Goal: Information Seeking & Learning: Check status

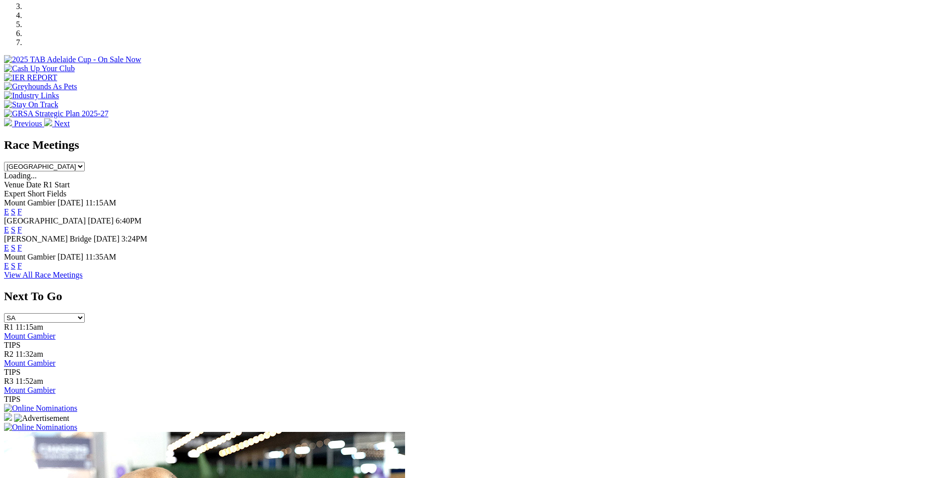
scroll to position [351, 0]
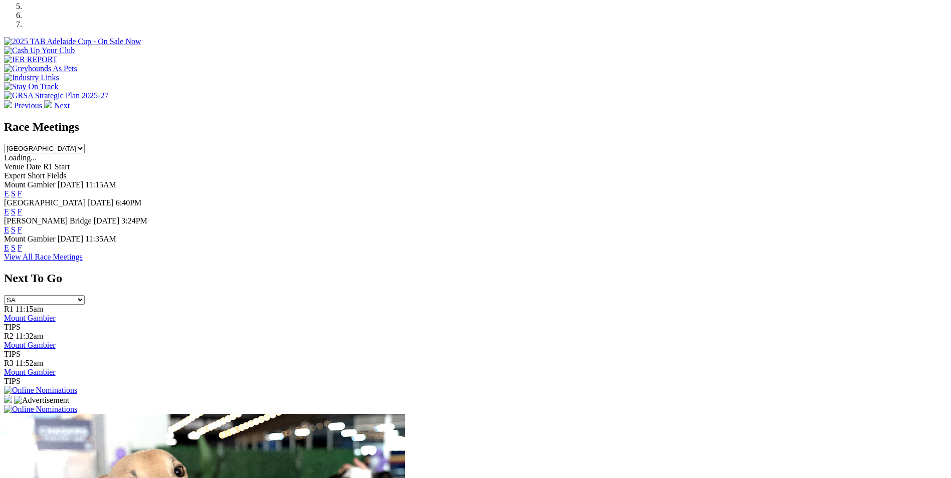
click at [22, 226] on link "F" at bounding box center [20, 230] width 5 height 9
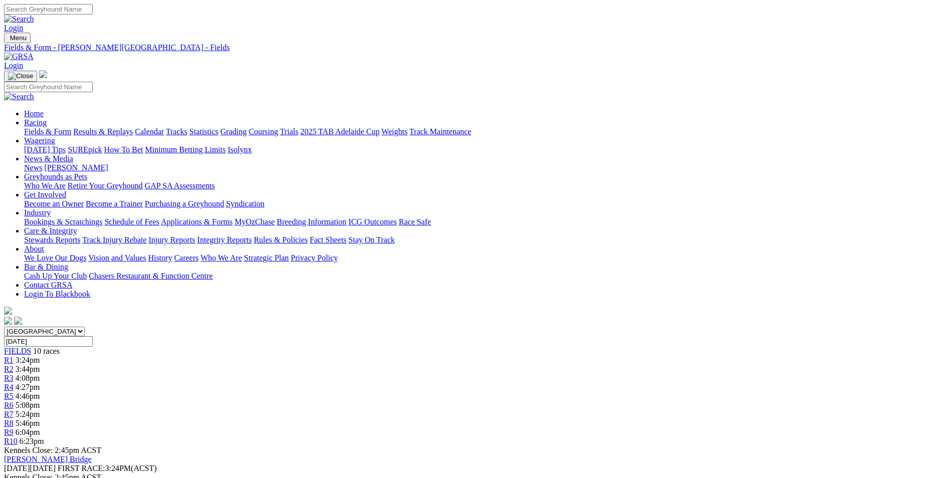
click at [164, 127] on link "Calendar" at bounding box center [149, 131] width 29 height 9
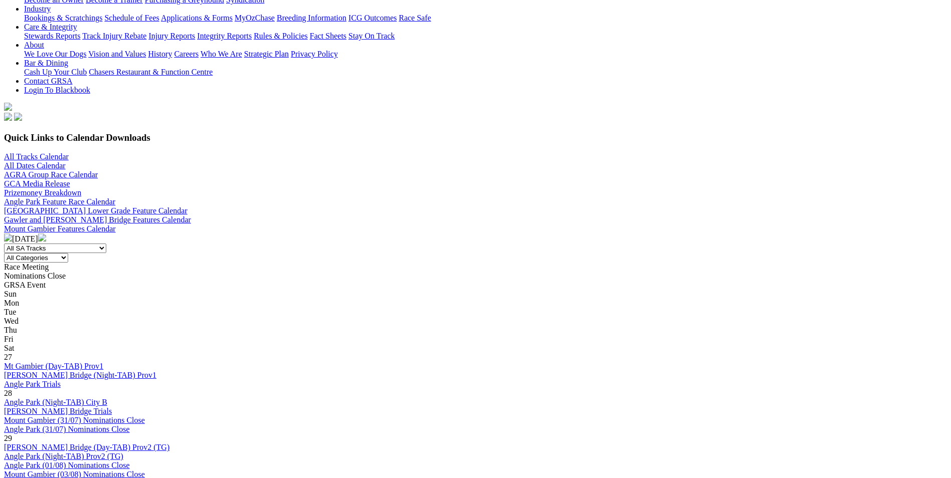
scroll to position [200, 0]
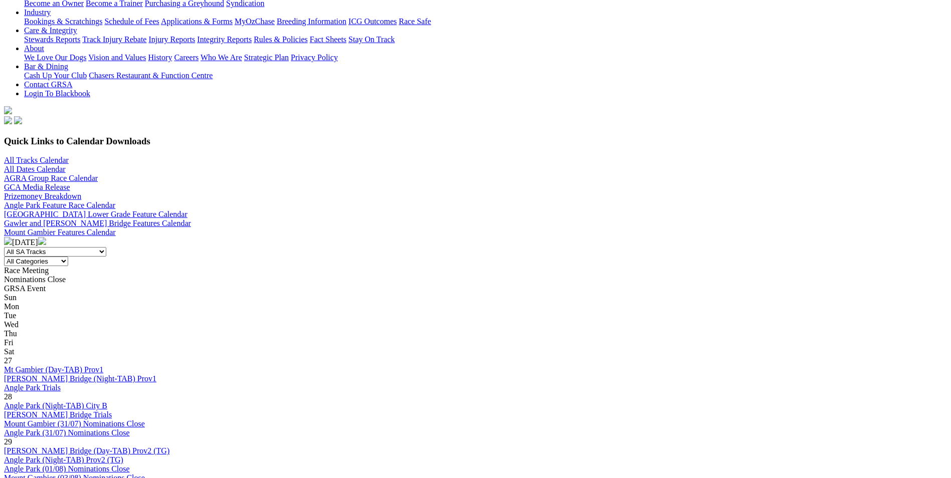
click at [46, 237] on img at bounding box center [42, 241] width 8 height 8
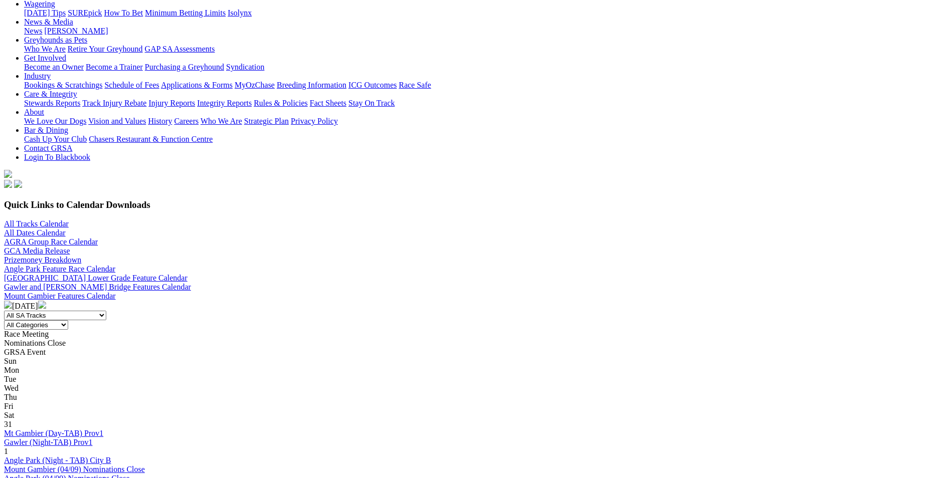
scroll to position [150, 0]
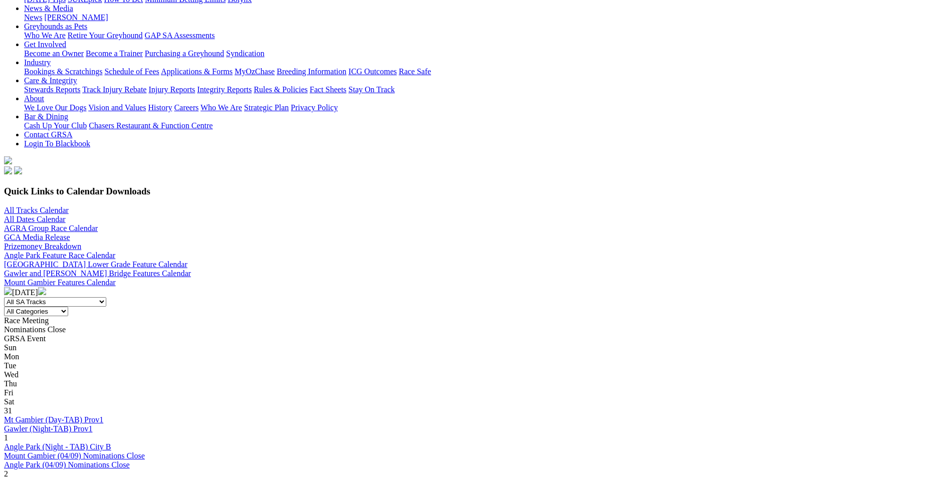
click at [111, 443] on link "Angle Park (Night - TAB) City B" at bounding box center [57, 447] width 107 height 9
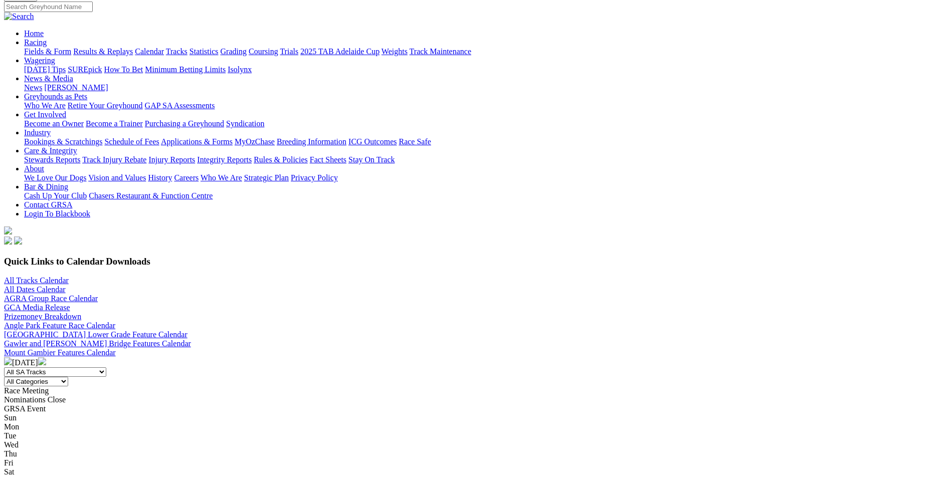
scroll to position [100, 0]
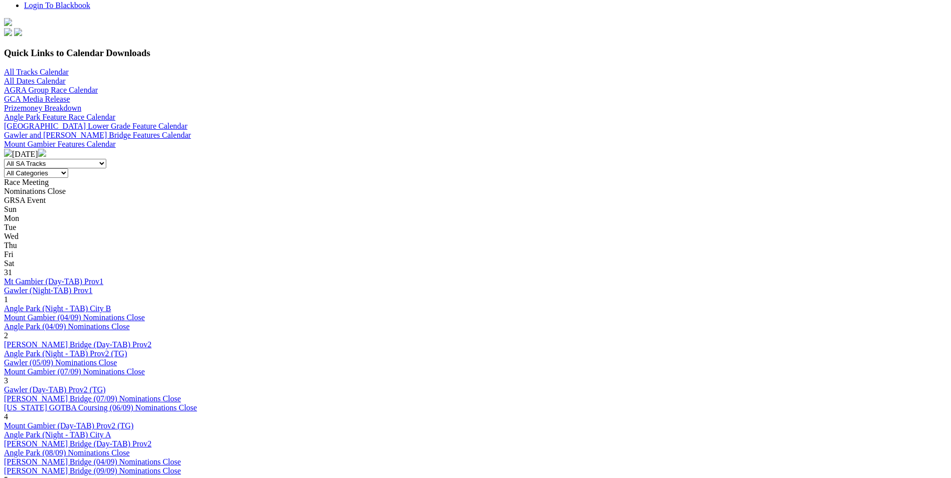
scroll to position [301, 0]
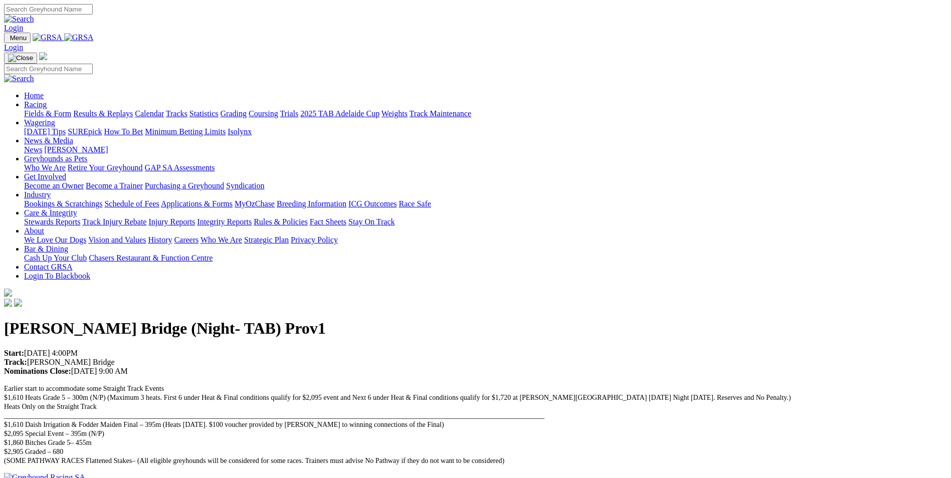
click at [102, 199] on link "Bookings & Scratchings" at bounding box center [63, 203] width 78 height 9
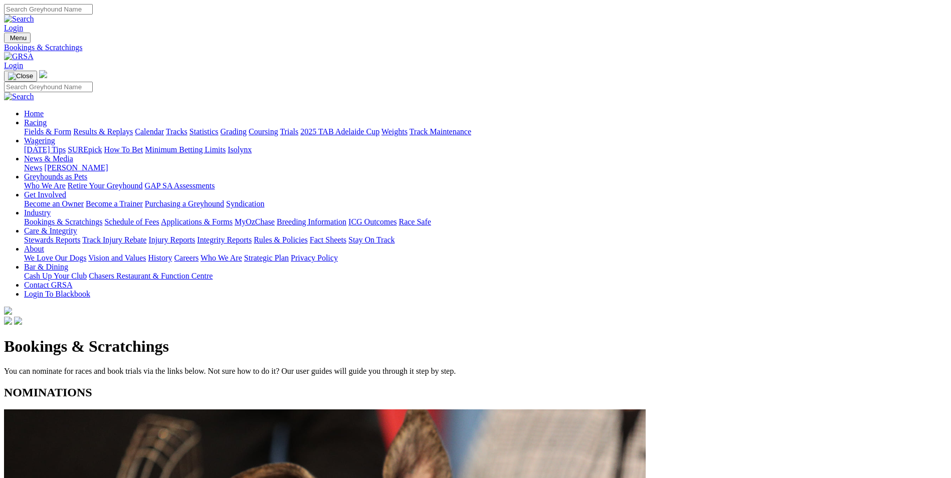
click at [133, 127] on link "Results & Replays" at bounding box center [103, 131] width 60 height 9
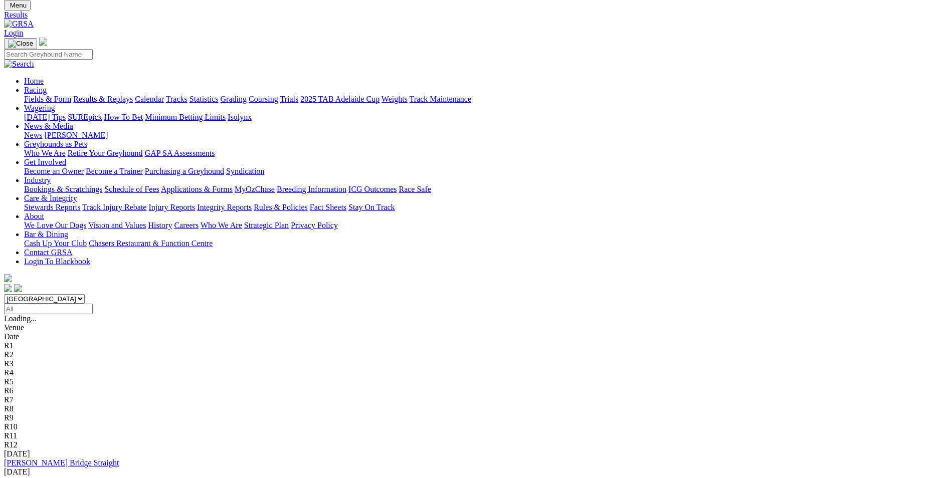
scroll to position [50, 0]
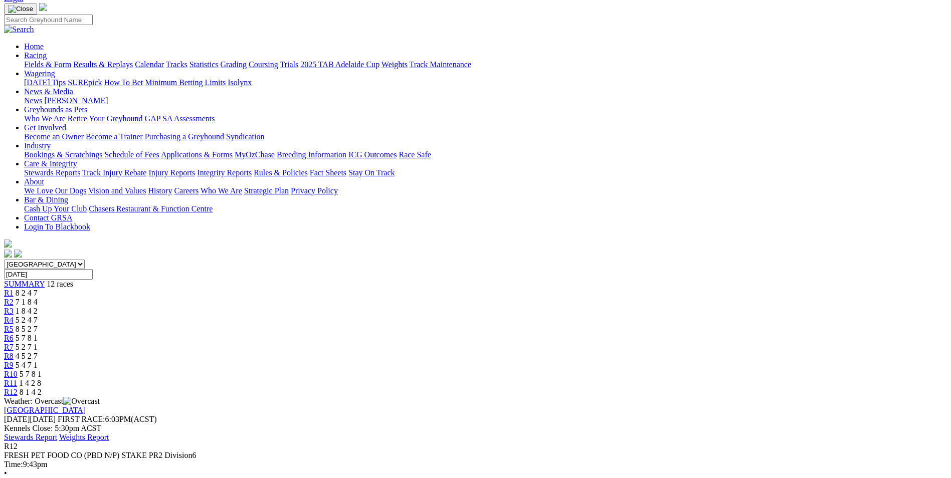
scroll to position [50, 0]
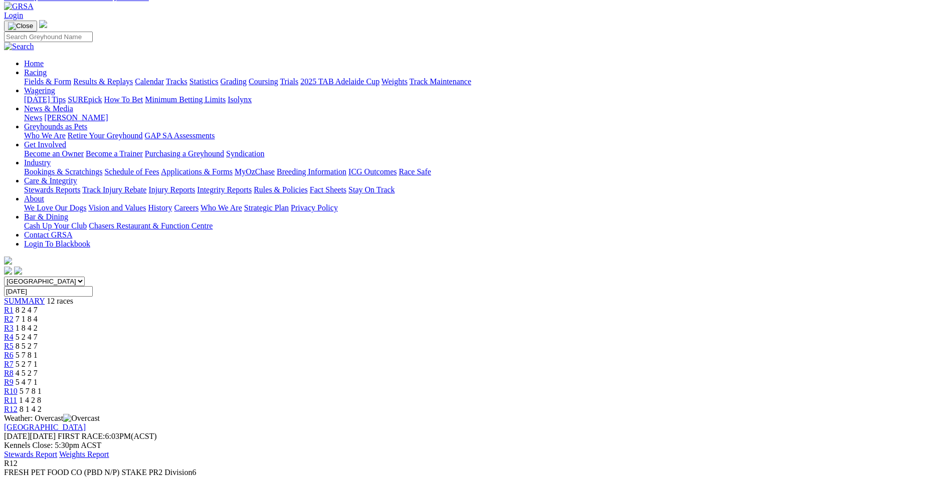
click at [41, 396] on span "1 4 2 8" at bounding box center [30, 400] width 22 height 9
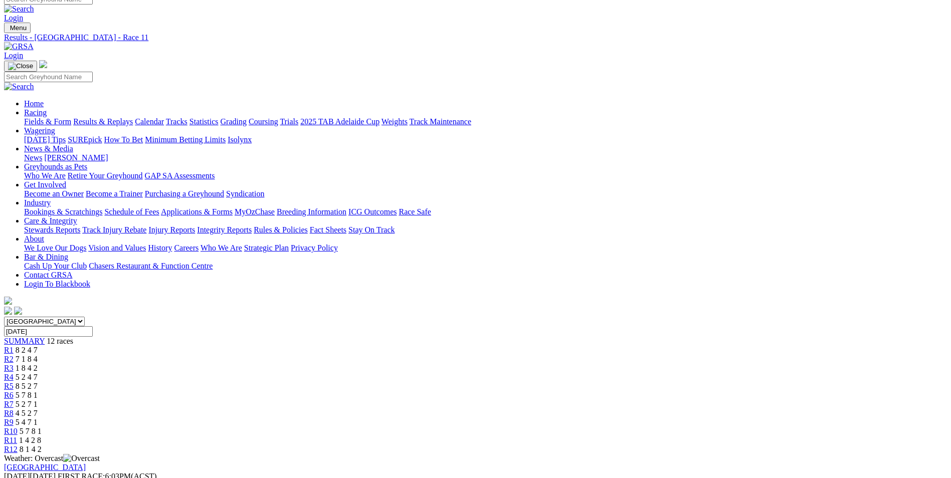
scroll to position [50, 0]
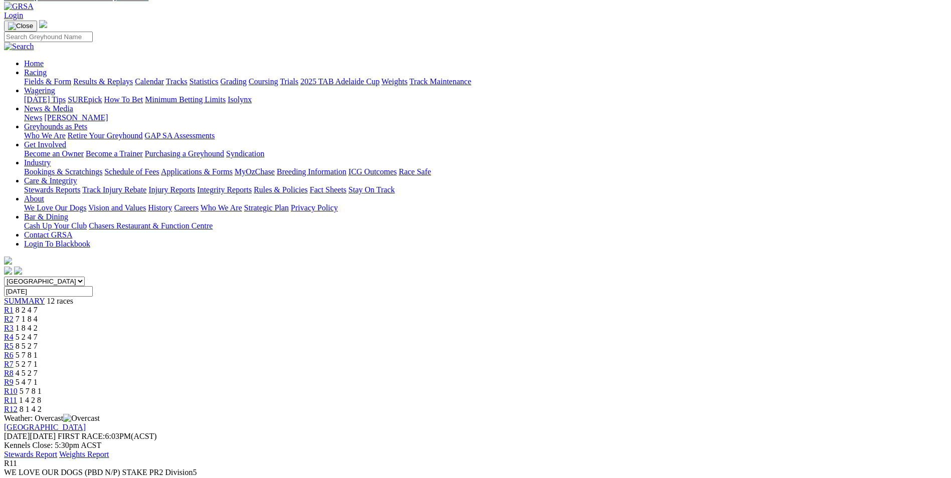
click at [42, 387] on span "5 7 8 1" at bounding box center [31, 391] width 22 height 9
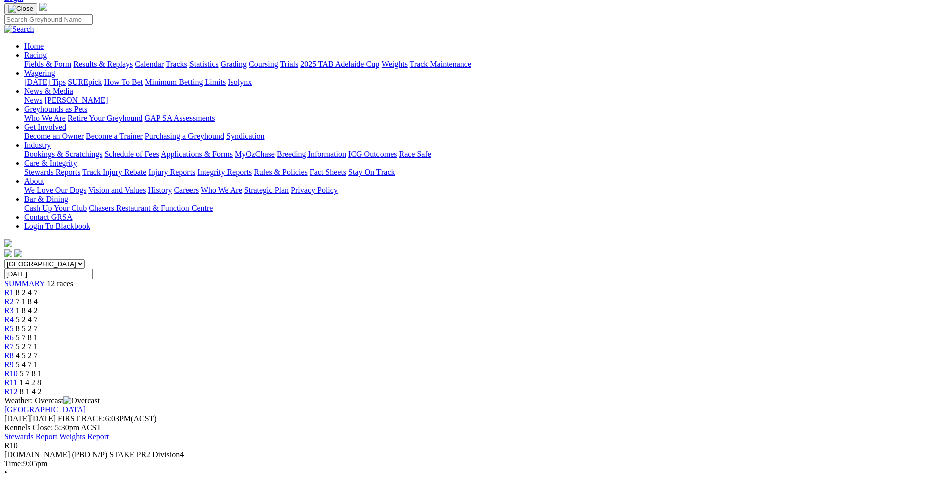
scroll to position [100, 0]
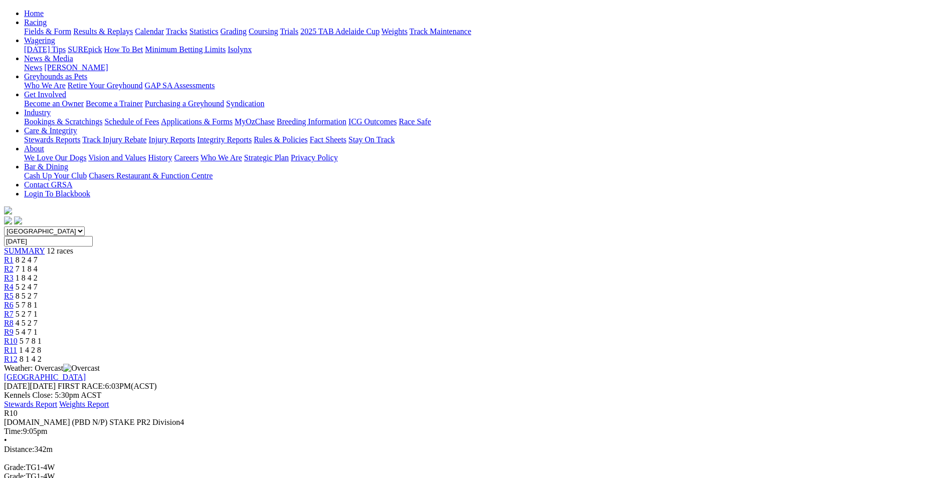
click at [627, 328] on div "R9 5 4 7 1" at bounding box center [475, 332] width 943 height 9
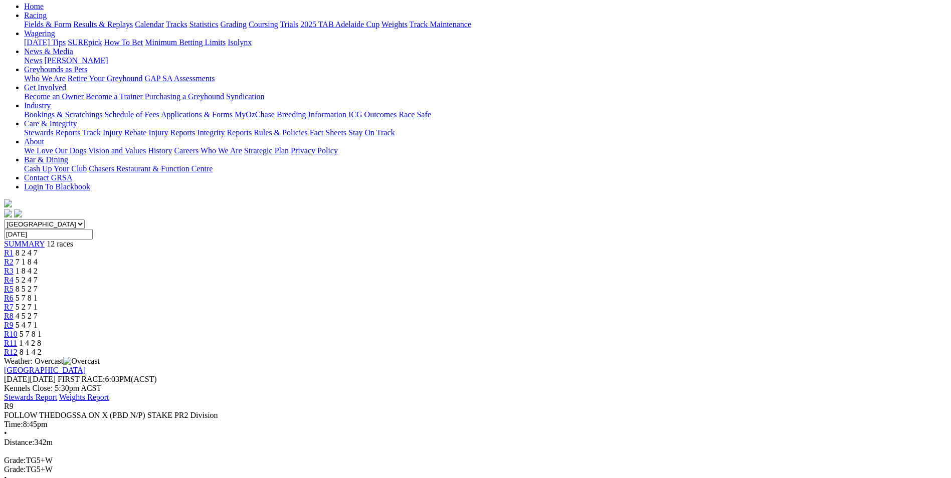
scroll to position [150, 0]
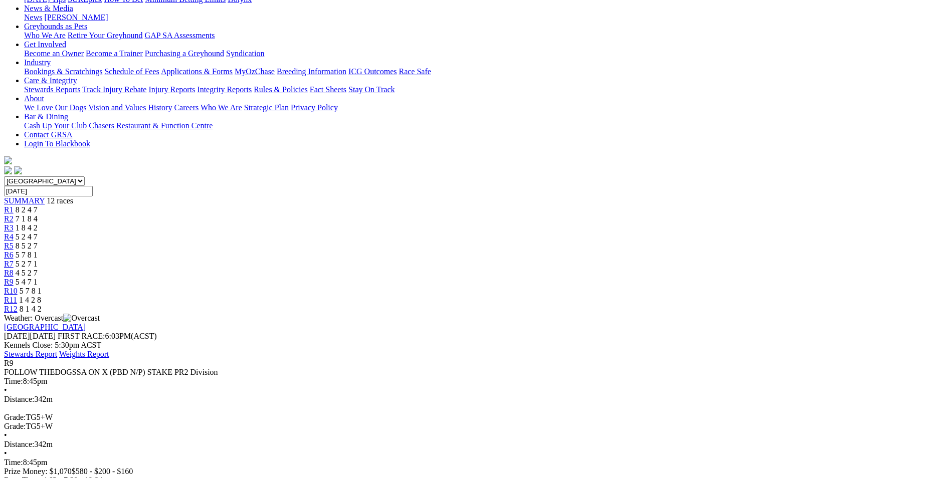
click at [38, 269] on span "4 5 2 7" at bounding box center [27, 273] width 22 height 9
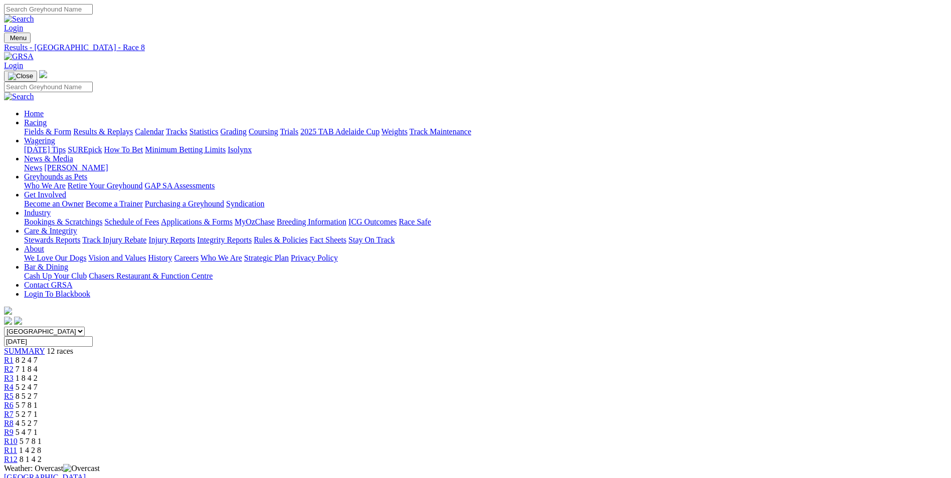
click at [529, 410] on div "R7 5 2 7 1" at bounding box center [475, 414] width 943 height 9
click at [38, 401] on span "5 7 8 1" at bounding box center [27, 405] width 22 height 9
click at [430, 392] on div "R5 8 5 2 7" at bounding box center [475, 396] width 943 height 9
click at [14, 383] on link "R4" at bounding box center [9, 387] width 10 height 9
click at [38, 374] on span "1 8 4 2" at bounding box center [27, 378] width 22 height 9
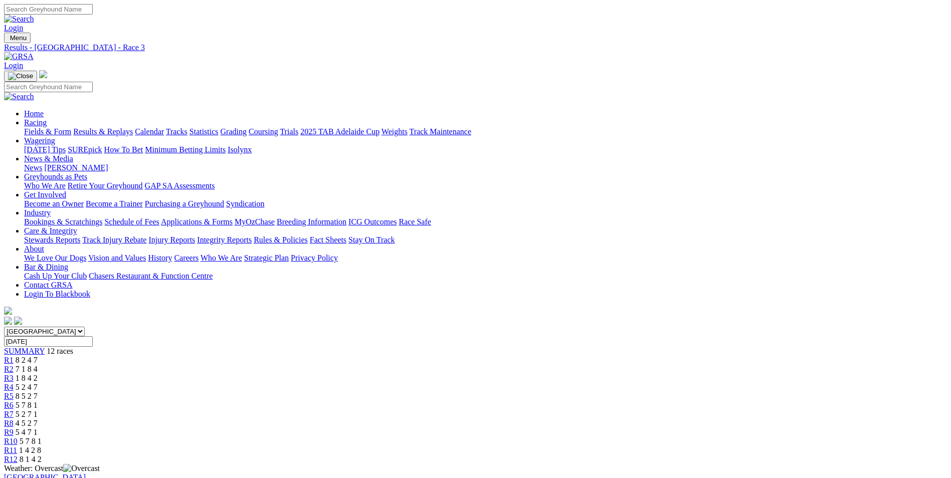
click at [38, 365] on span "7 1 8 4" at bounding box center [27, 369] width 22 height 9
click at [257, 356] on div "R1 8 2 4 7" at bounding box center [475, 360] width 943 height 9
click at [133, 127] on link "Results & Replays" at bounding box center [103, 131] width 60 height 9
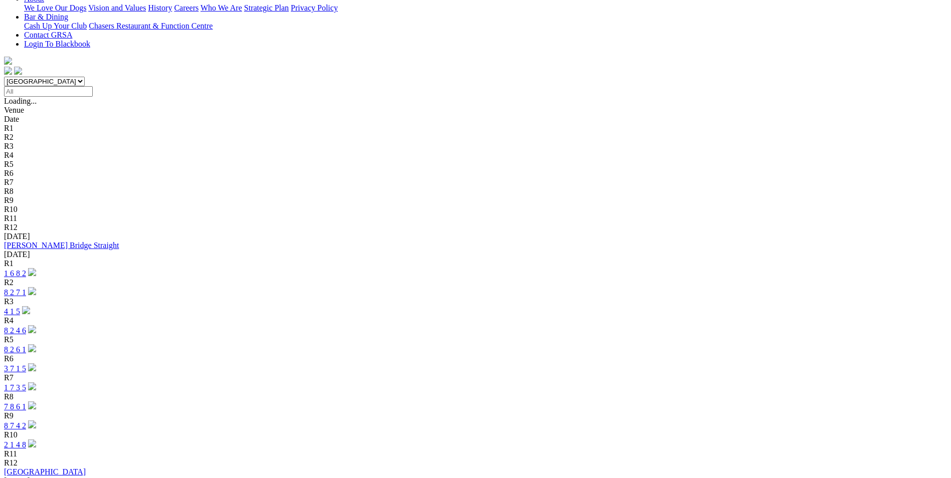
scroll to position [251, 0]
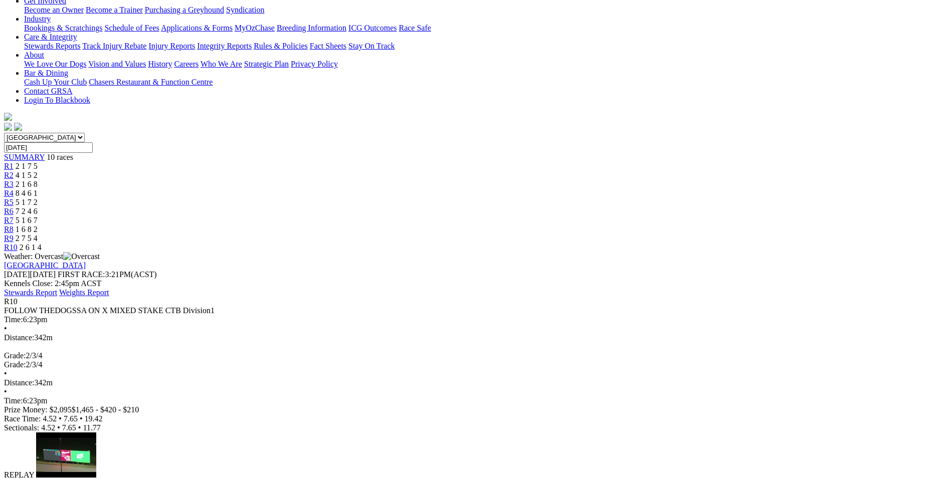
scroll to position [200, 0]
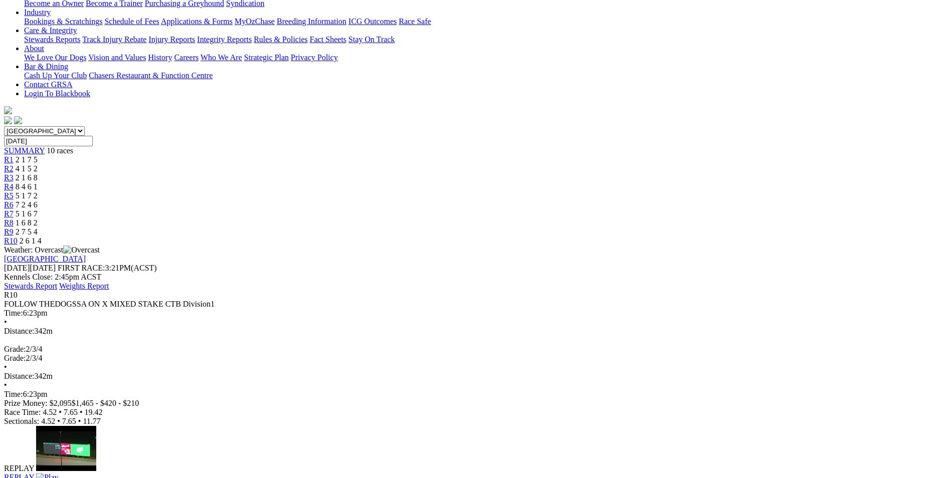
click at [58, 473] on img at bounding box center [47, 477] width 22 height 9
